Goal: Navigation & Orientation: Find specific page/section

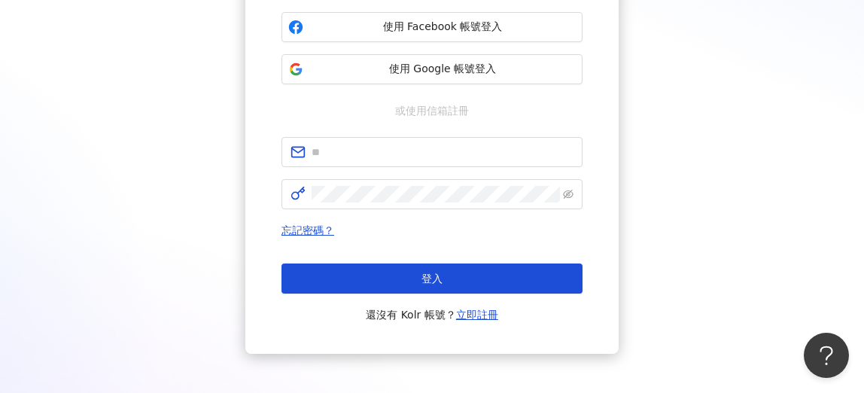
scroll to position [251, 0]
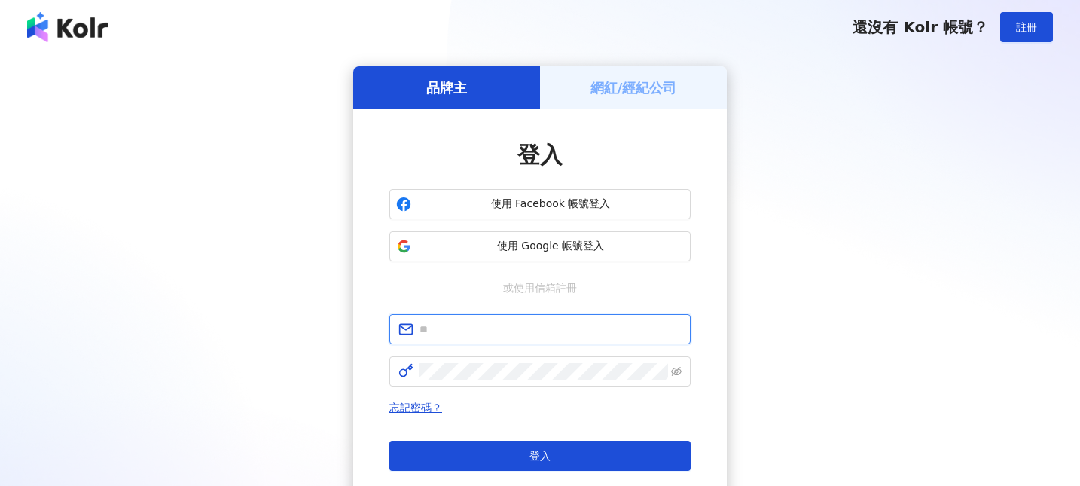
click at [455, 328] on input "text" at bounding box center [550, 329] width 262 height 17
type input "**********"
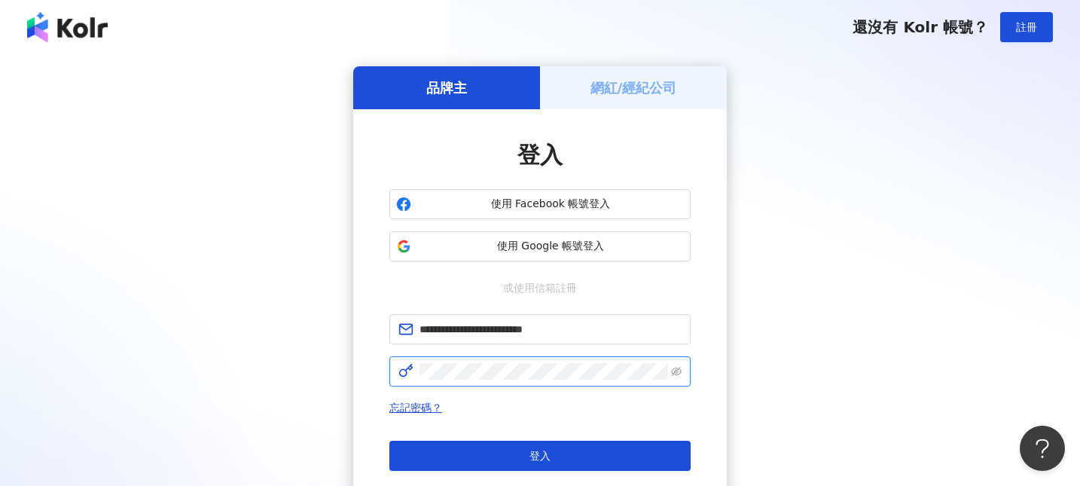
click button "登入" at bounding box center [539, 456] width 301 height 30
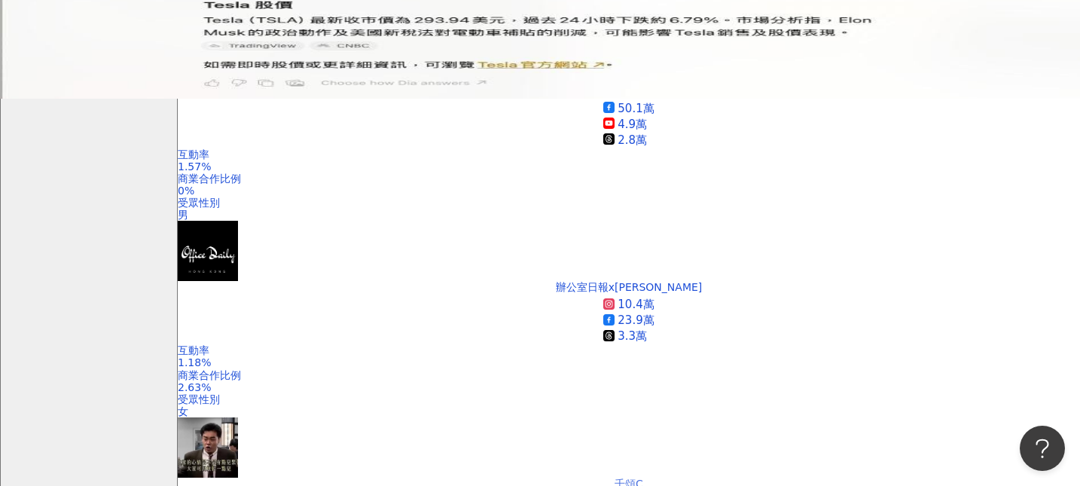
scroll to position [394, 0]
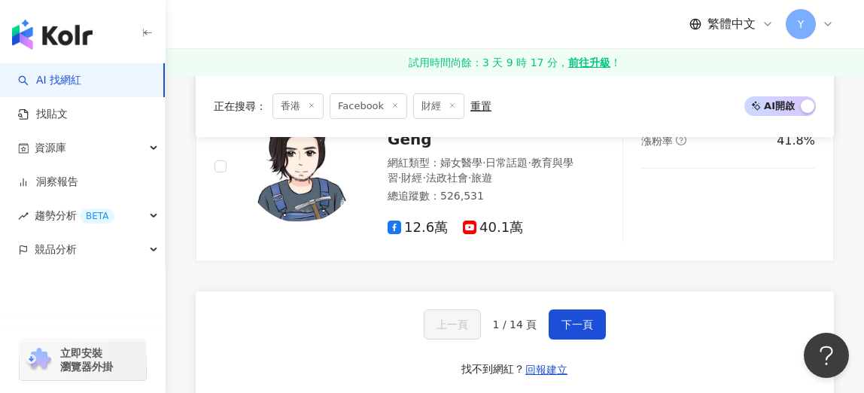
scroll to position [3135, 0]
